Goal: Find specific page/section

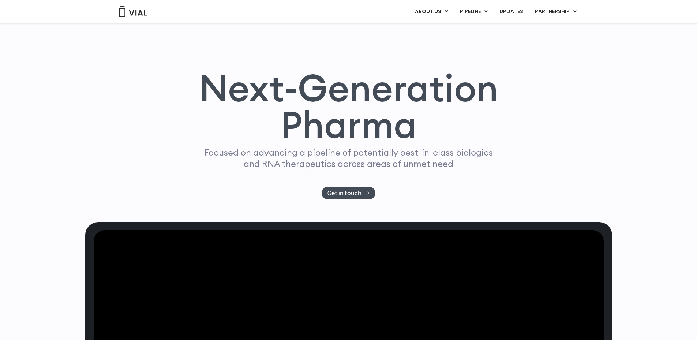
scroll to position [116, 0]
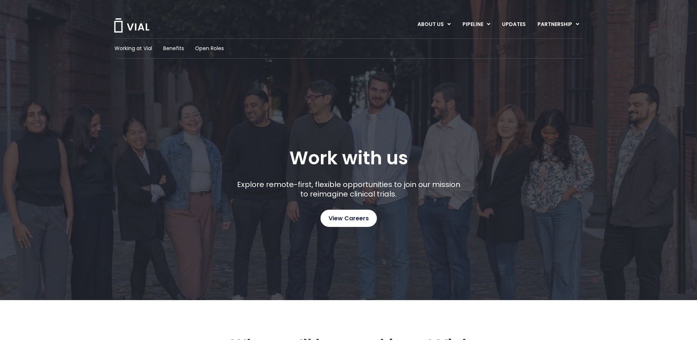
click at [353, 217] on span "View Careers" at bounding box center [348, 219] width 40 height 10
